Goal: Obtain resource: Download file/media

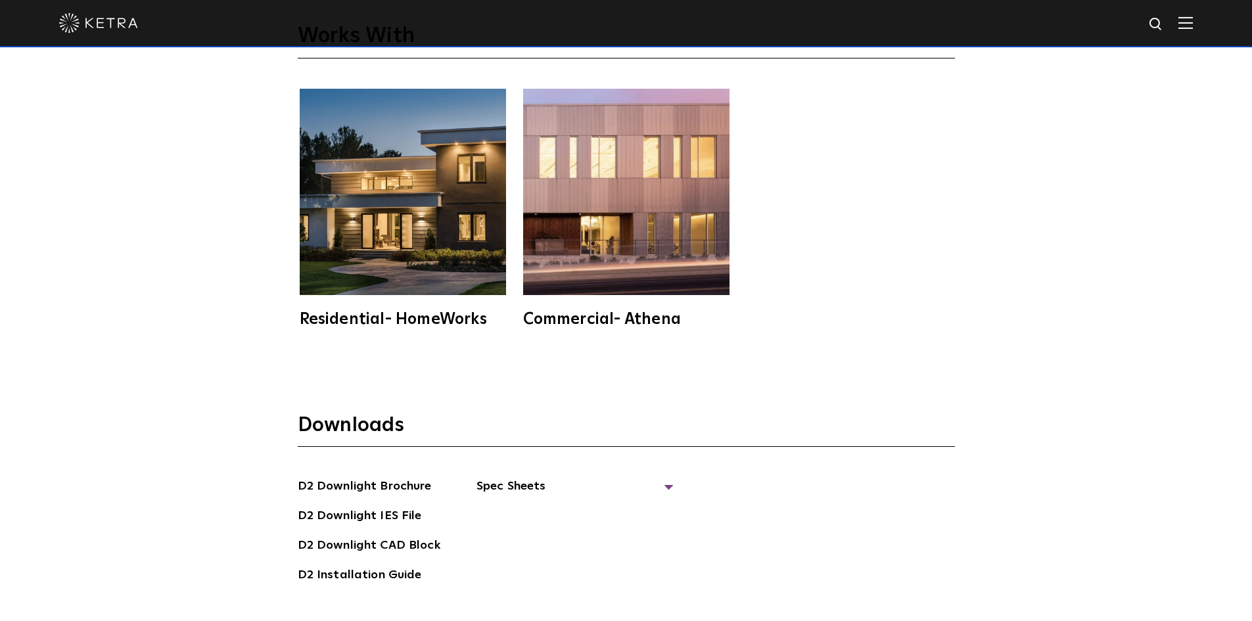
scroll to position [3811, 0]
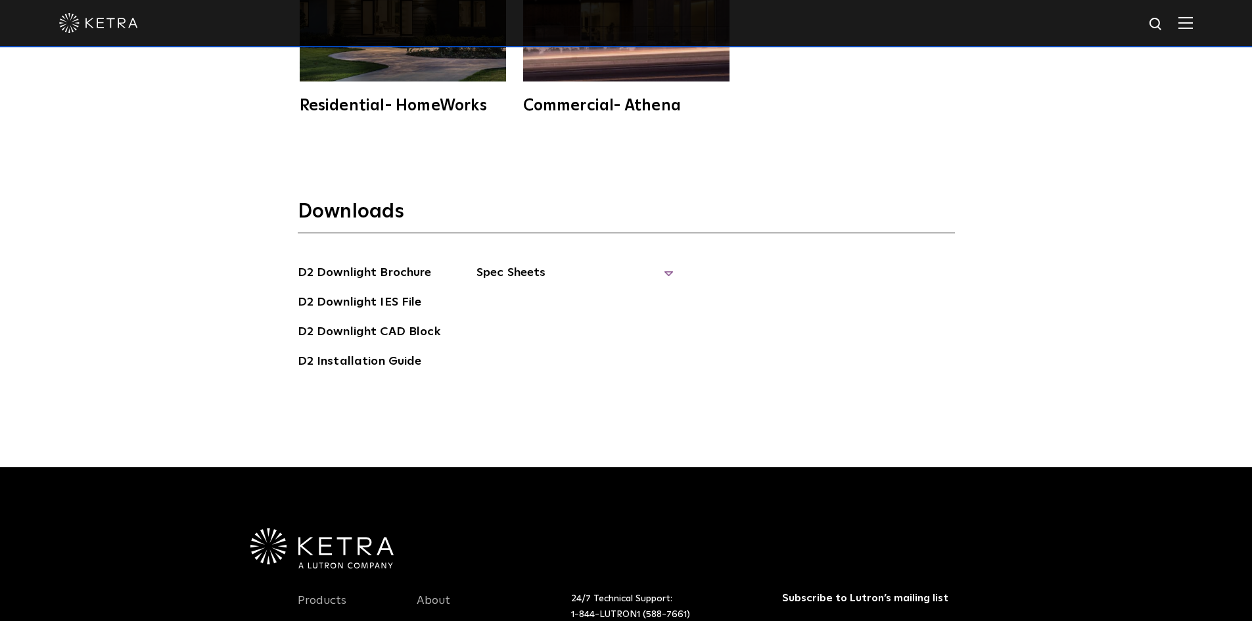
click at [668, 264] on span "Spec Sheets" at bounding box center [574, 278] width 197 height 29
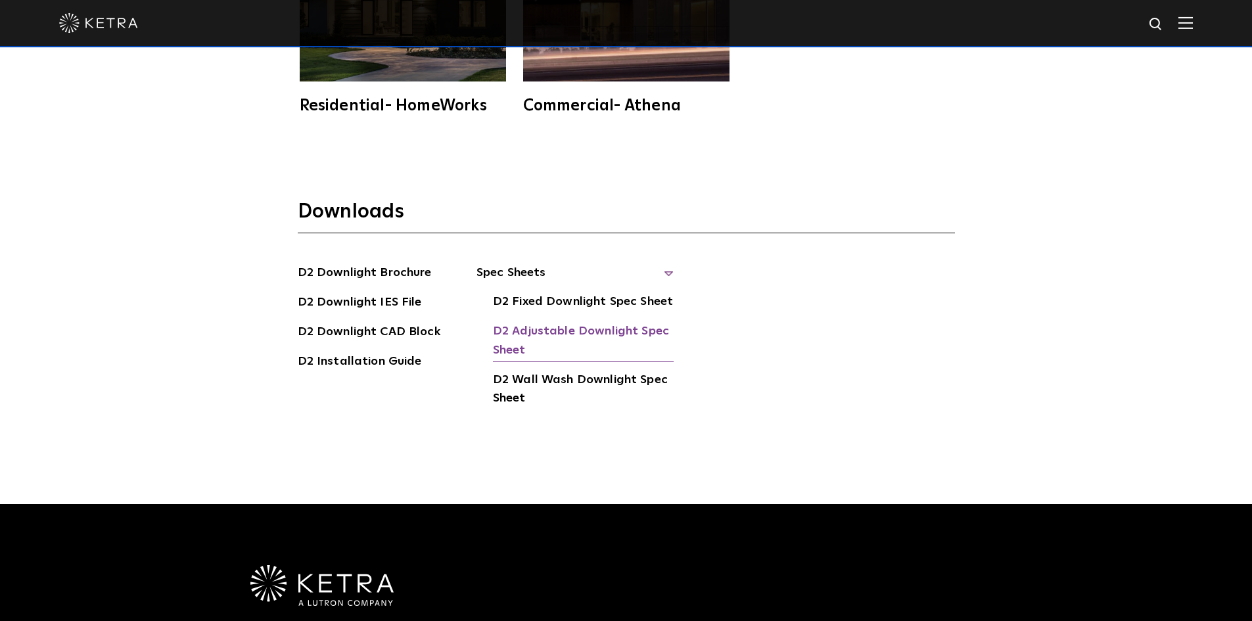
click at [609, 322] on link "D2 Adjustable Downlight Spec Sheet" at bounding box center [583, 342] width 181 height 40
click at [618, 292] on link "D2 Fixed Downlight Spec Sheet" at bounding box center [583, 302] width 180 height 21
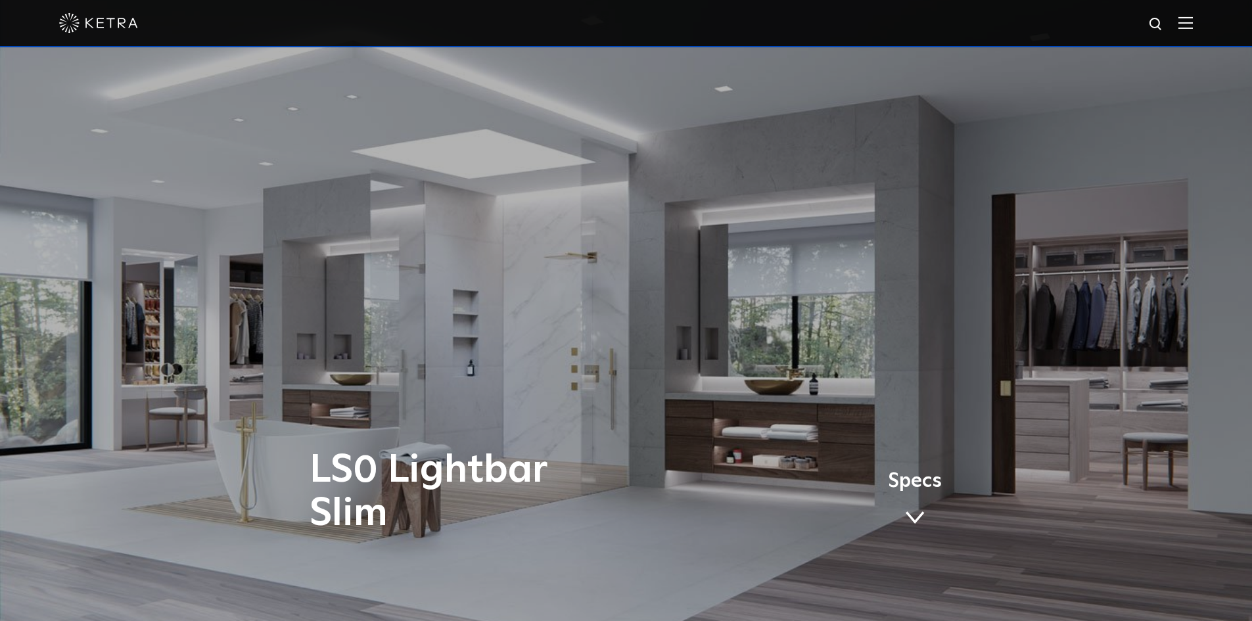
click at [917, 517] on span at bounding box center [915, 518] width 20 height 14
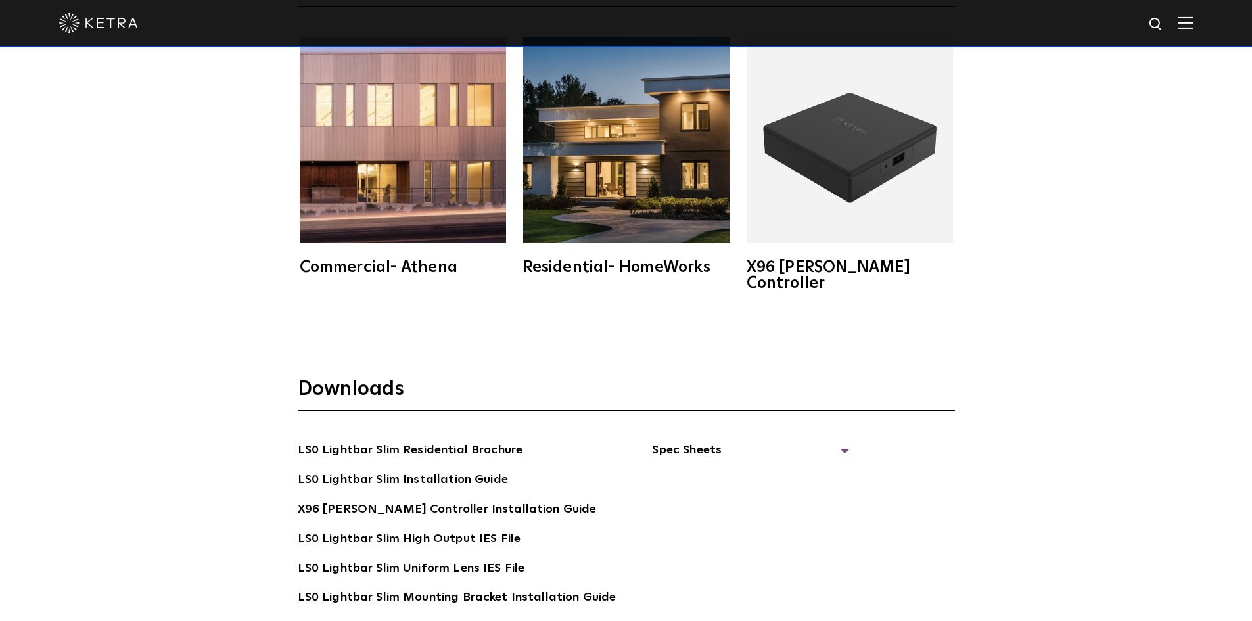
scroll to position [2780, 0]
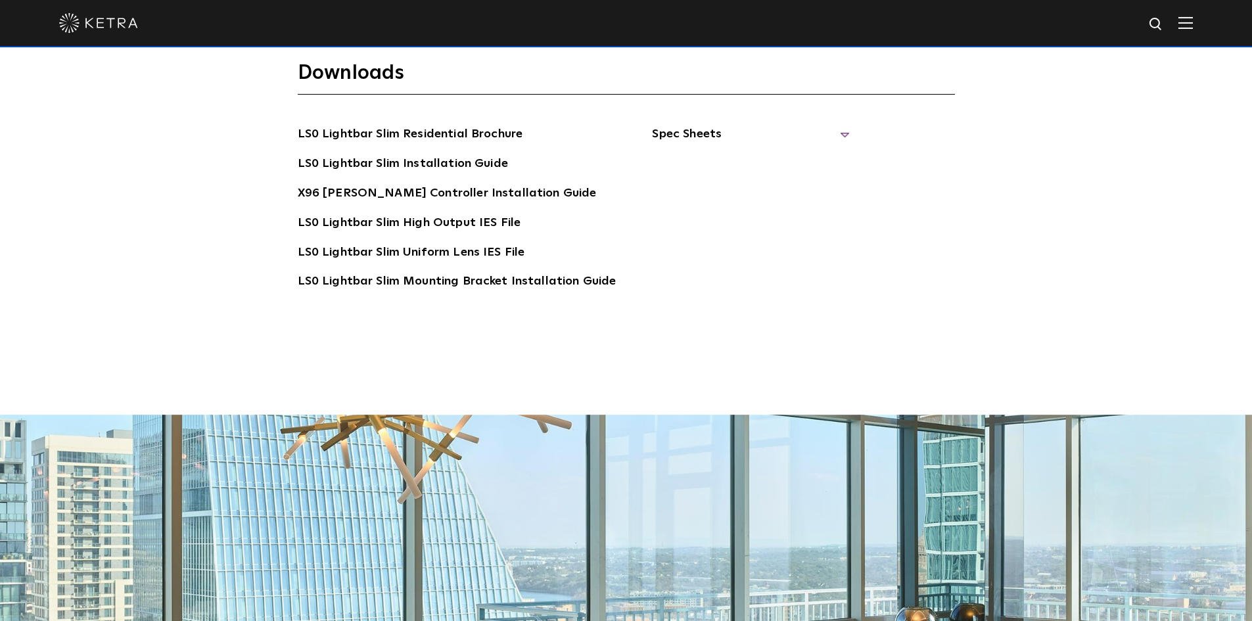
click at [837, 125] on span "Spec Sheets" at bounding box center [750, 139] width 197 height 29
click at [754, 154] on link "LS0 Lightbar Slim Spec Sheet" at bounding box center [752, 164] width 169 height 21
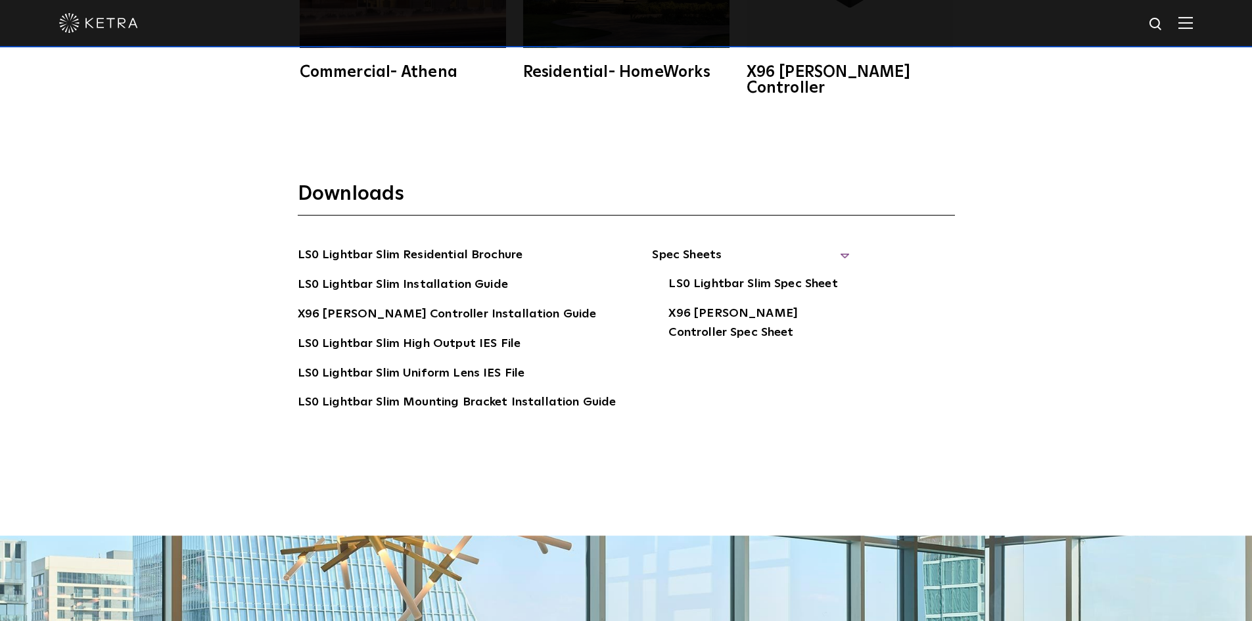
scroll to position [2517, 0]
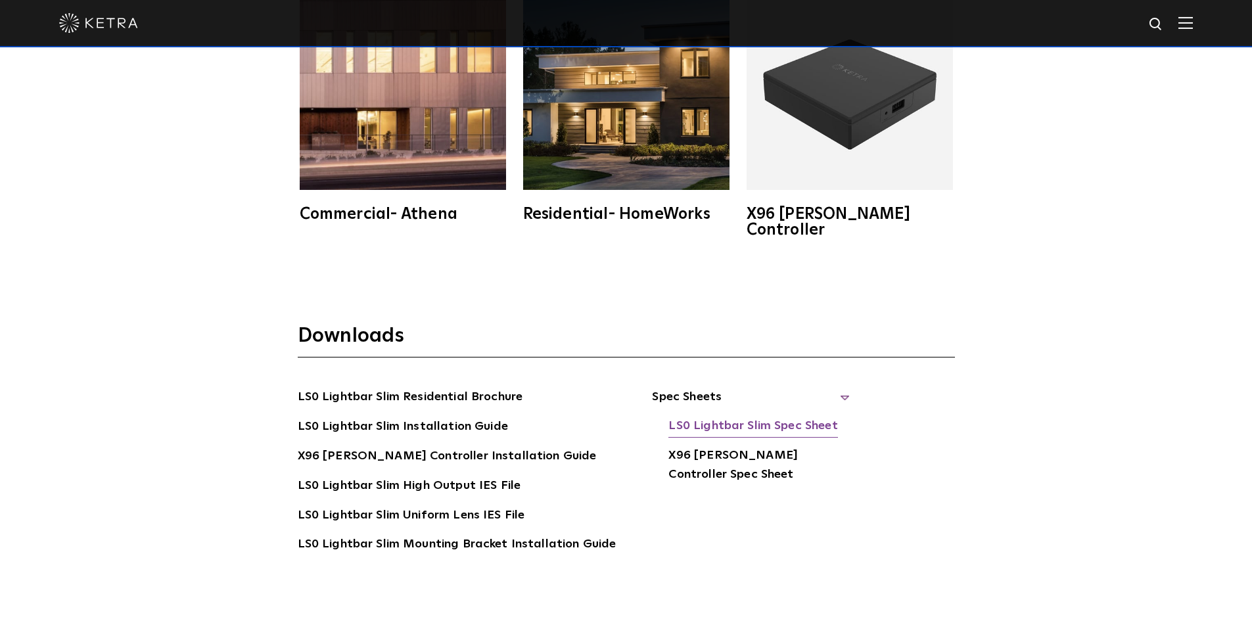
click at [803, 417] on link "LS0 Lightbar Slim Spec Sheet" at bounding box center [752, 427] width 169 height 21
